Goal: Information Seeking & Learning: Understand process/instructions

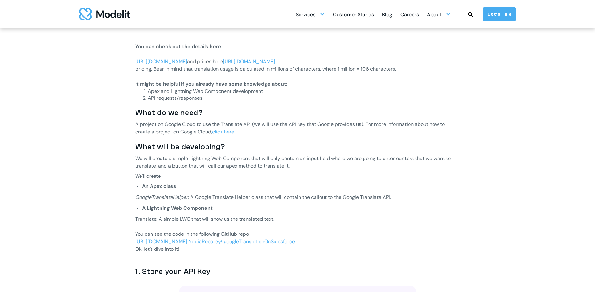
scroll to position [326, 0]
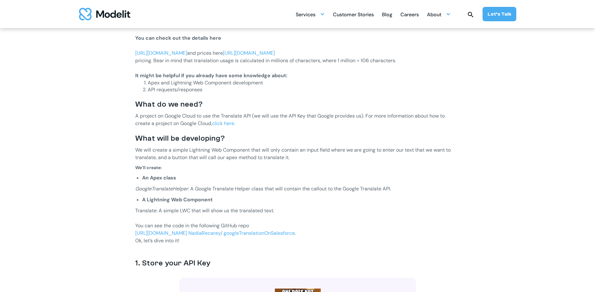
click at [195, 231] on link "[URL][DOMAIN_NAME] NadiaRecarey/ googleTranslationOnSalesforce" at bounding box center [215, 233] width 160 height 7
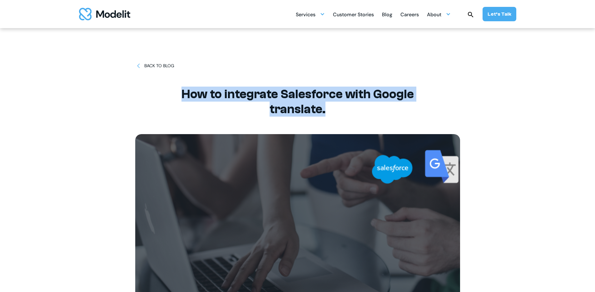
drag, startPoint x: 194, startPoint y: 94, endPoint x: 393, endPoint y: 115, distance: 200.7
click at [393, 115] on h1 "How to integrate Salesforce with Google translate." at bounding box center [297, 102] width 281 height 30
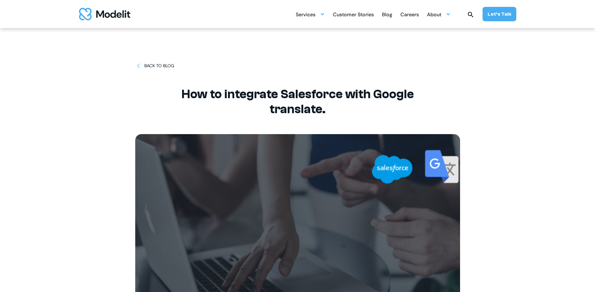
click at [98, 121] on div "BACK TO BLOG How to integrate Salesforce with Google translate." at bounding box center [298, 180] width 412 height 360
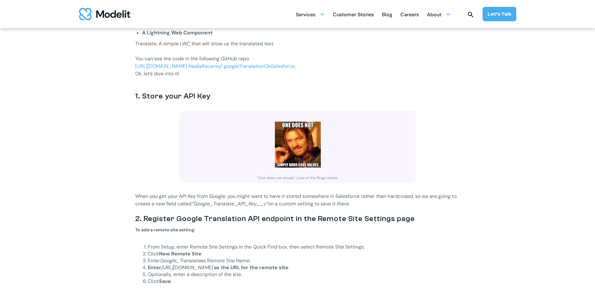
scroll to position [495, 0]
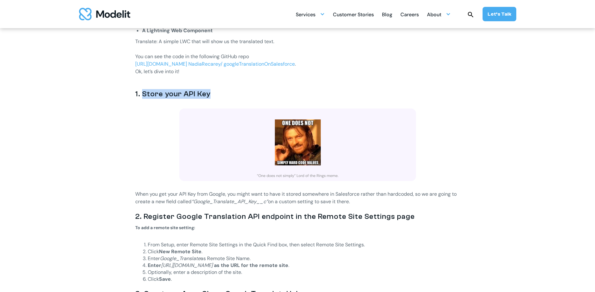
drag, startPoint x: 160, startPoint y: 92, endPoint x: 224, endPoint y: 100, distance: 64.5
click at [224, 100] on div "‍ You can check out the details here ‍ [URL][DOMAIN_NAME] and prices here [URL]…" at bounding box center [297, 266] width 325 height 803
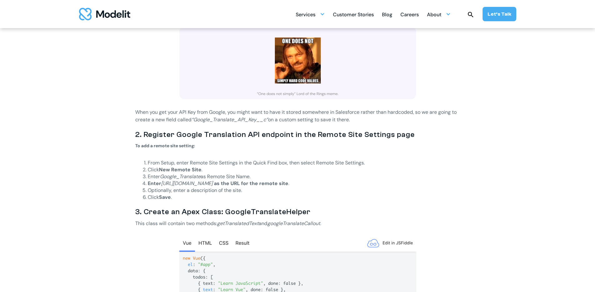
scroll to position [580, 0]
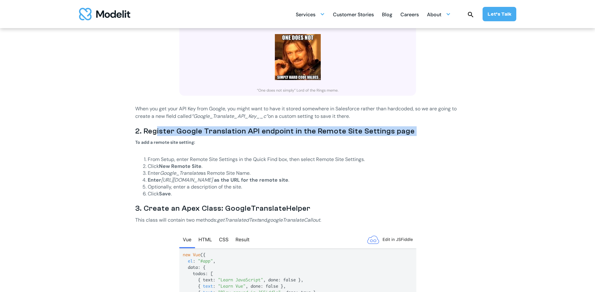
drag, startPoint x: 179, startPoint y: 129, endPoint x: 352, endPoint y: 136, distance: 173.5
click at [352, 136] on div "‍ You can check out the details here ‍ [URL][DOMAIN_NAME] and prices here [URL]…" at bounding box center [297, 181] width 325 height 803
click at [171, 131] on h3 "2. Register Google Translation API endpoint in the Remote Site Settings page" at bounding box center [297, 131] width 325 height 10
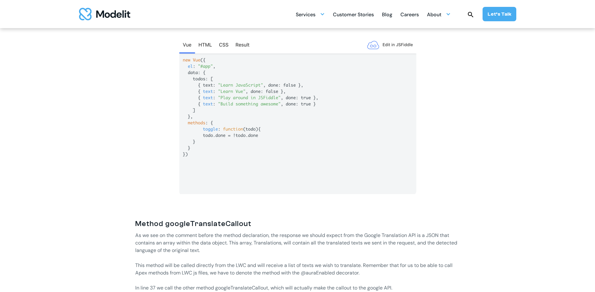
scroll to position [763, 0]
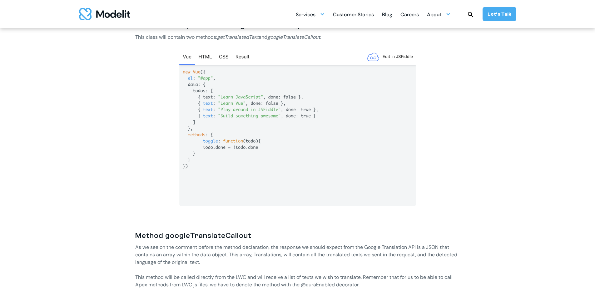
click at [199, 56] on img at bounding box center [297, 127] width 237 height 160
click at [205, 57] on img at bounding box center [297, 127] width 237 height 160
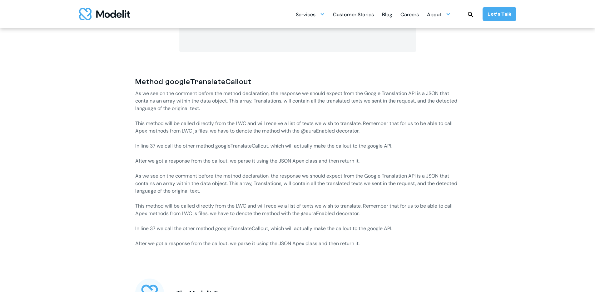
scroll to position [929, 0]
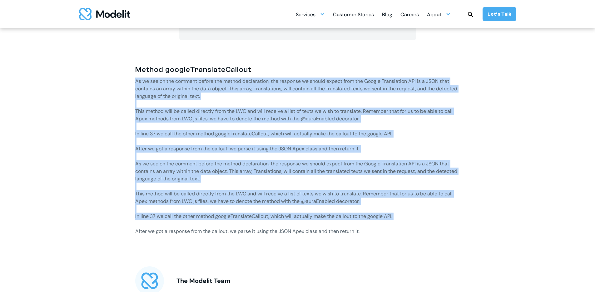
drag, startPoint x: 113, startPoint y: 77, endPoint x: 415, endPoint y: 220, distance: 334.0
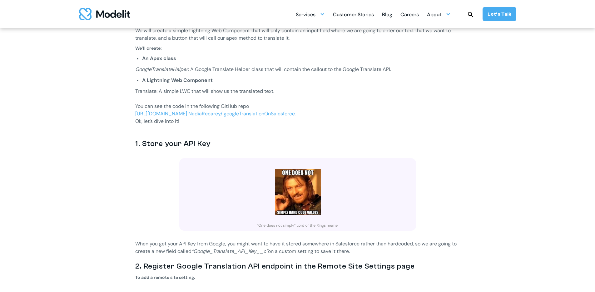
scroll to position [443, 0]
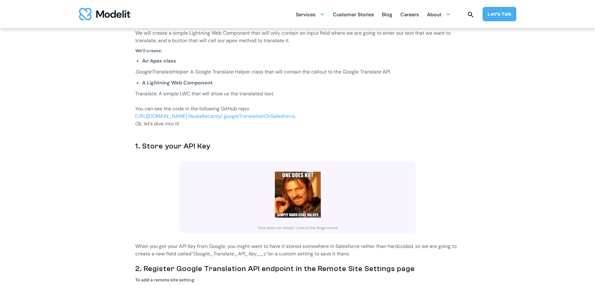
click at [196, 116] on link "[URL][DOMAIN_NAME] NadiaRecarey/ googleTranslationOnSalesforce" at bounding box center [215, 116] width 160 height 7
